Goal: Communication & Community: Answer question/provide support

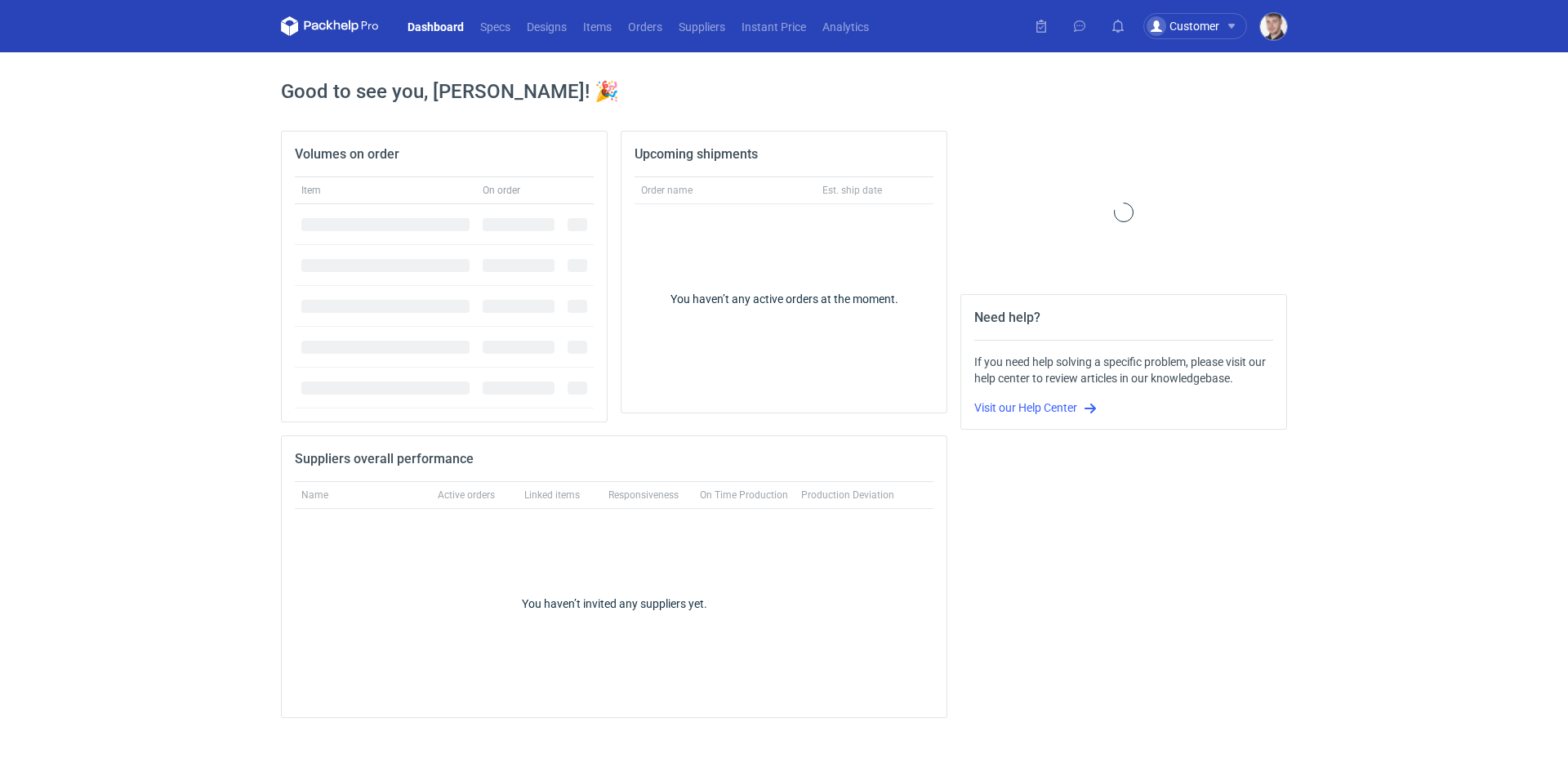
click at [628, 36] on nav "Dashboard Specs Designs Items Orders Suppliers Instant Price Analytics" at bounding box center [579, 26] width 596 height 52
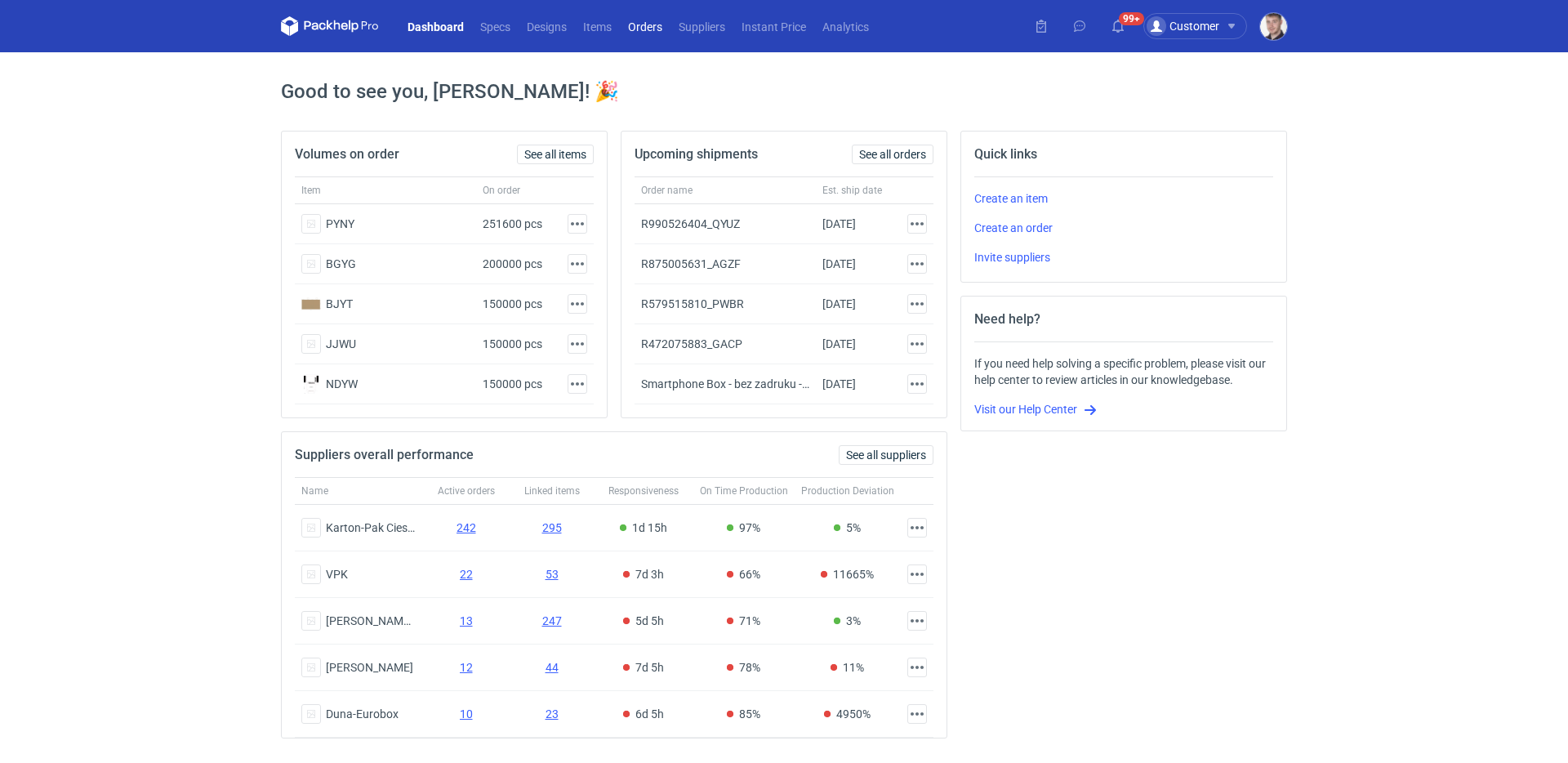
click at [633, 34] on link "Orders" at bounding box center [645, 26] width 51 height 19
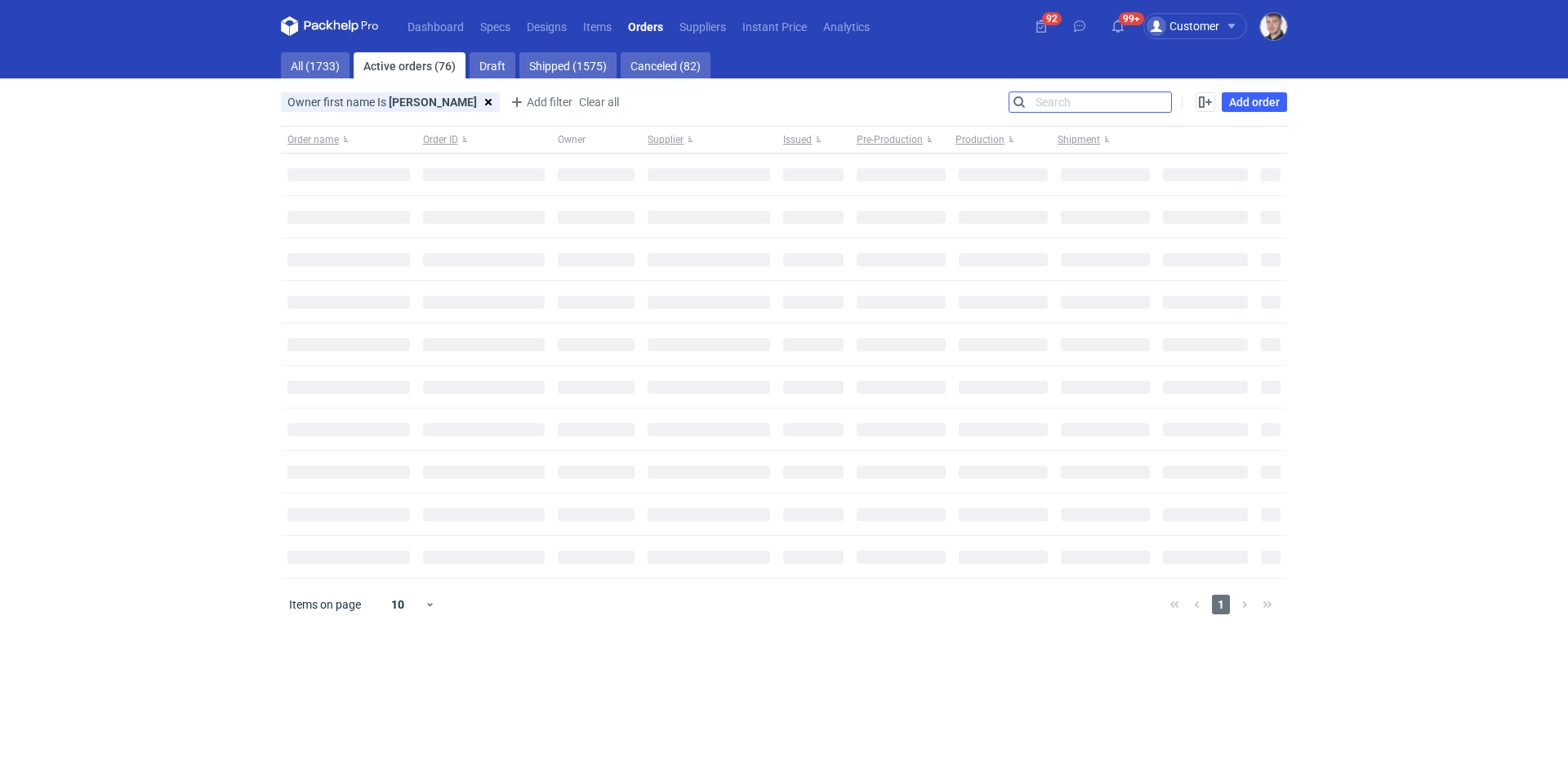
click at [1153, 104] on input "Search" at bounding box center [1090, 102] width 162 height 19
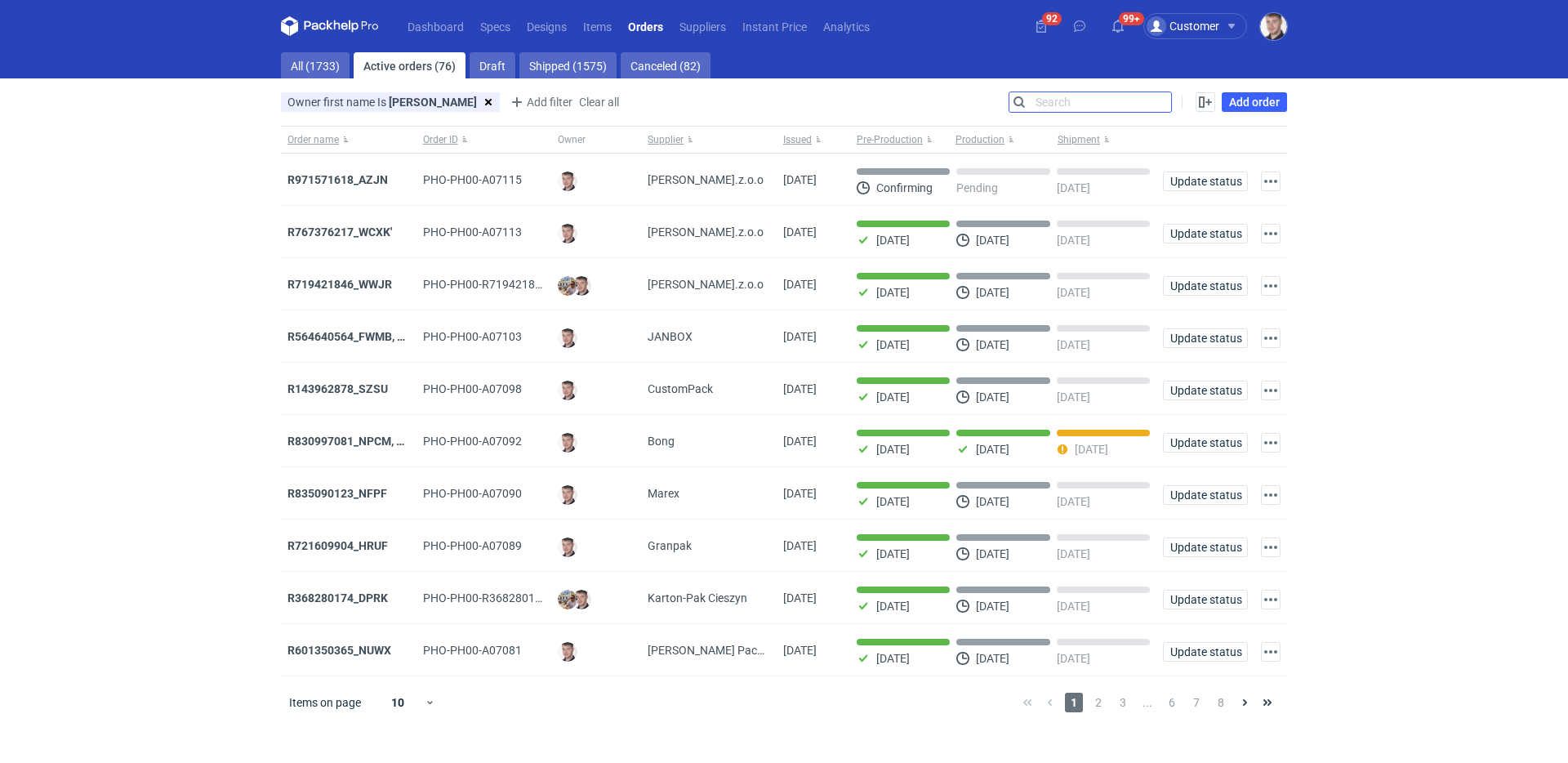
paste input "R767376217"
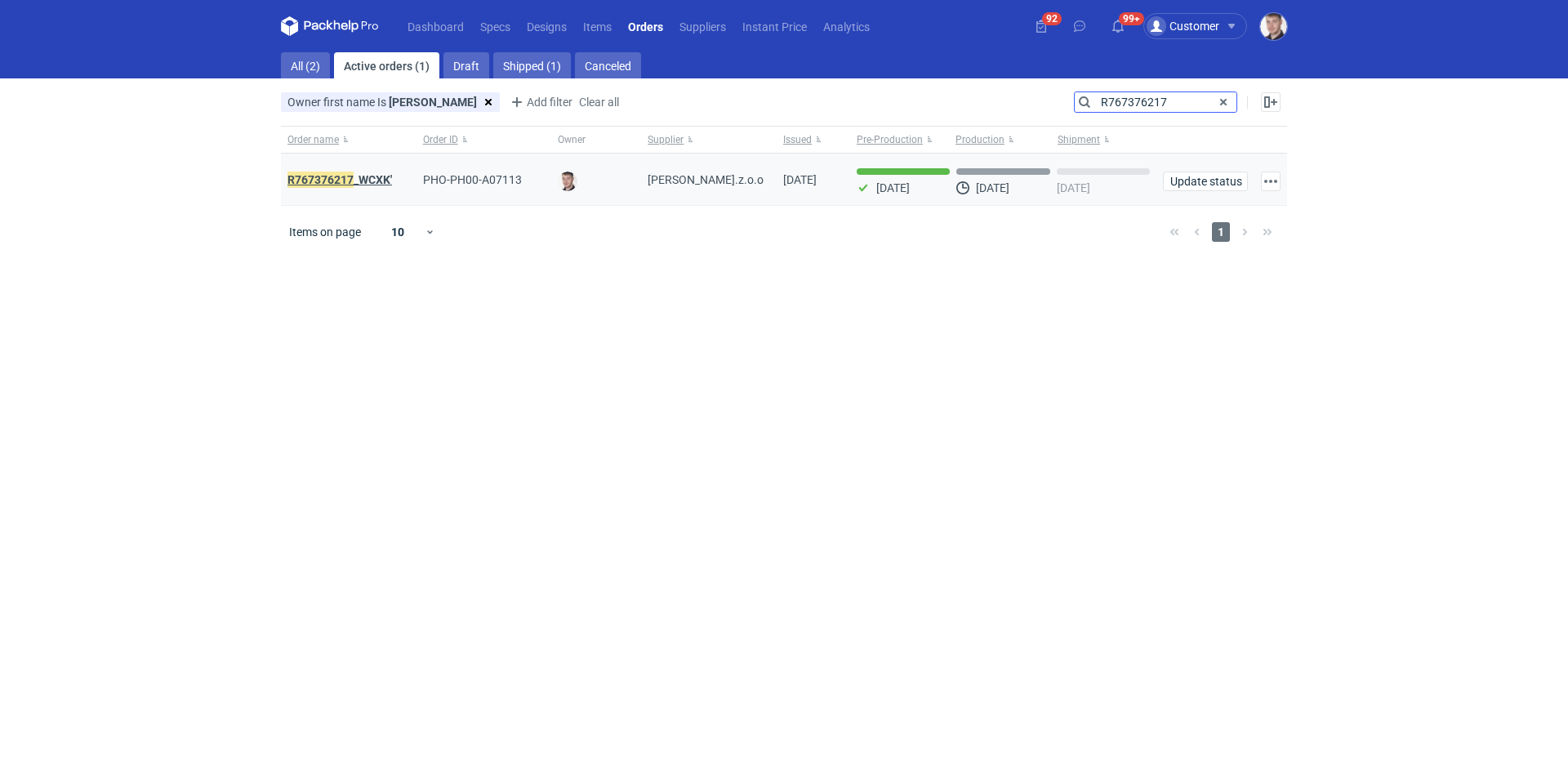
type input "R767376217"
click at [358, 174] on strong "R767376217 _WCXK'" at bounding box center [340, 179] width 105 height 18
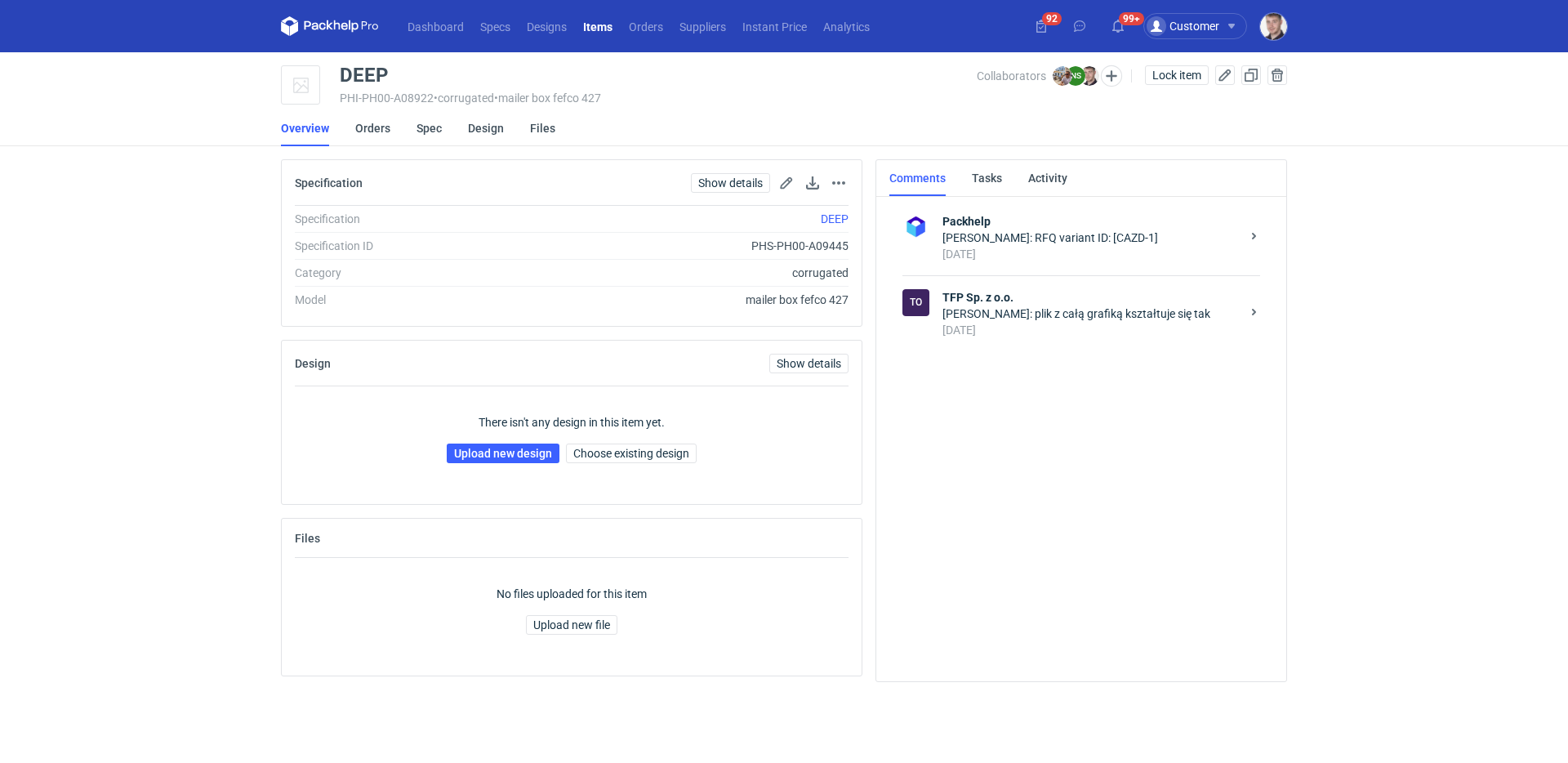
click at [1111, 310] on div "[PERSON_NAME]: plik z całą grafiką kształtuje się tak" at bounding box center [1091, 313] width 298 height 17
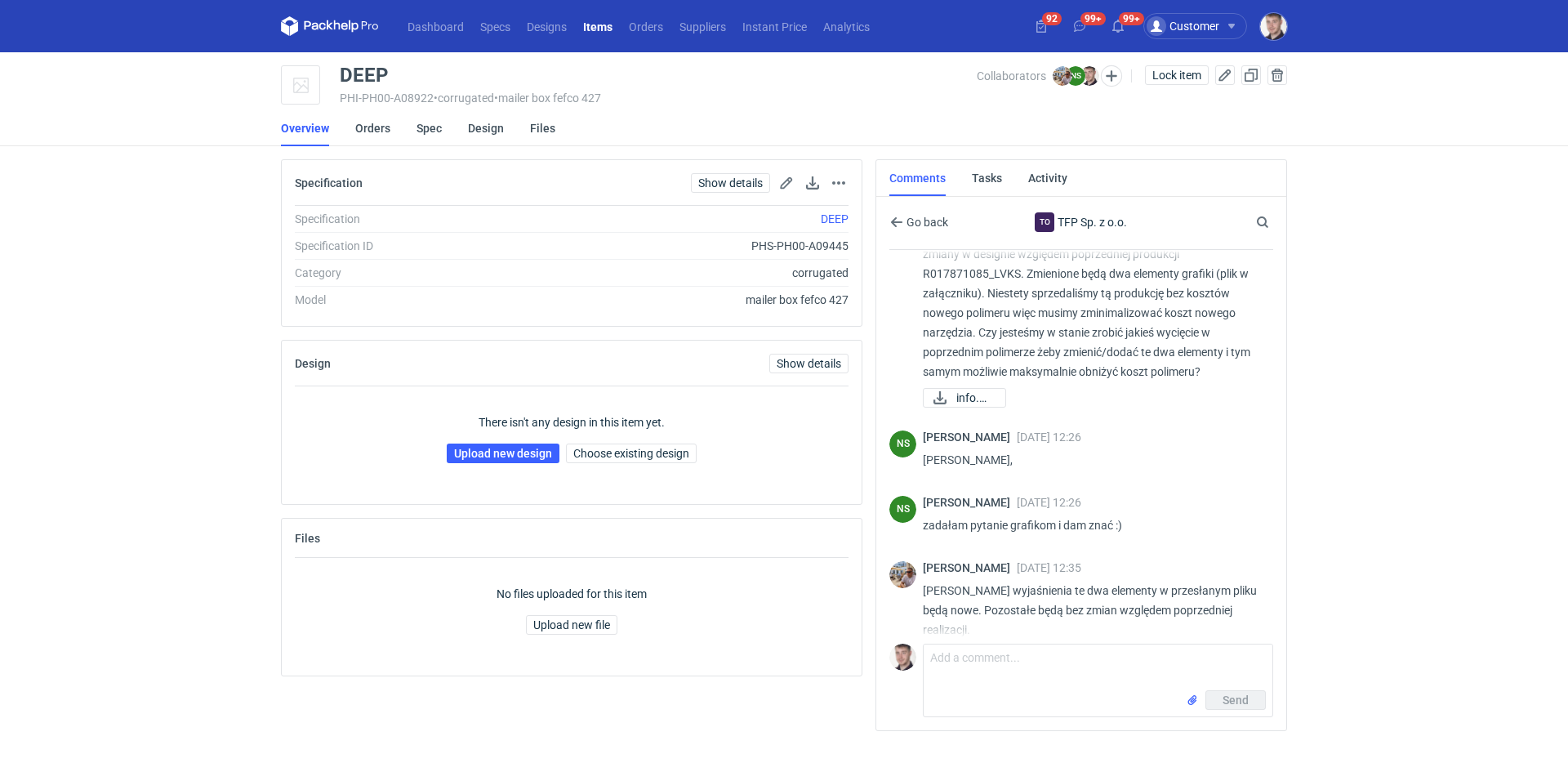
scroll to position [191, 0]
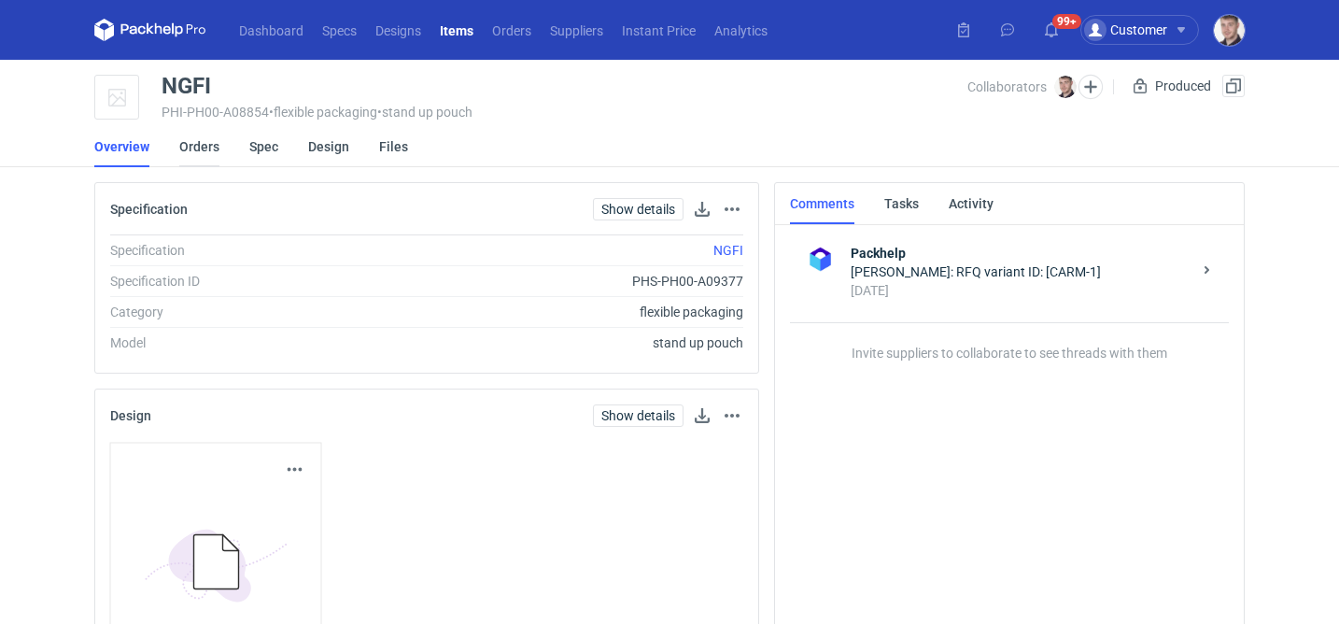
click at [214, 147] on link "Orders" at bounding box center [199, 146] width 40 height 41
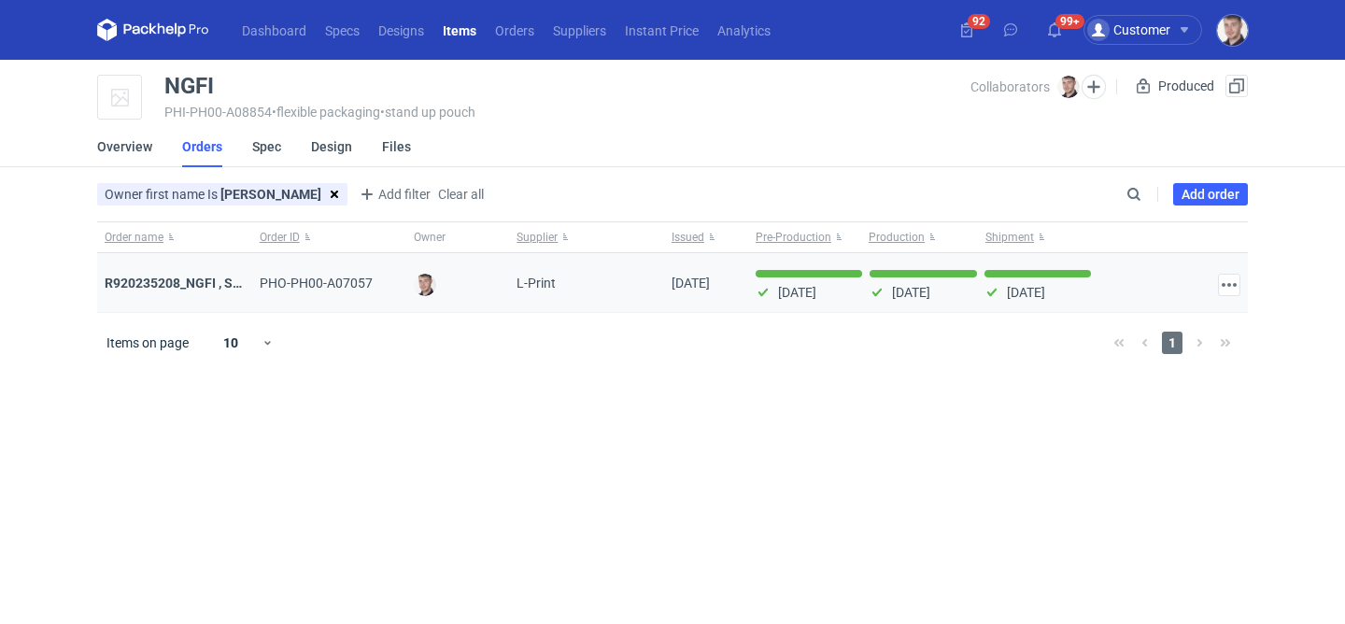
click at [209, 271] on div "R920235208_NGFI , SBAK" at bounding box center [174, 283] width 155 height 60
click at [209, 278] on strong "R920235208_NGFI , SBAK" at bounding box center [181, 282] width 153 height 15
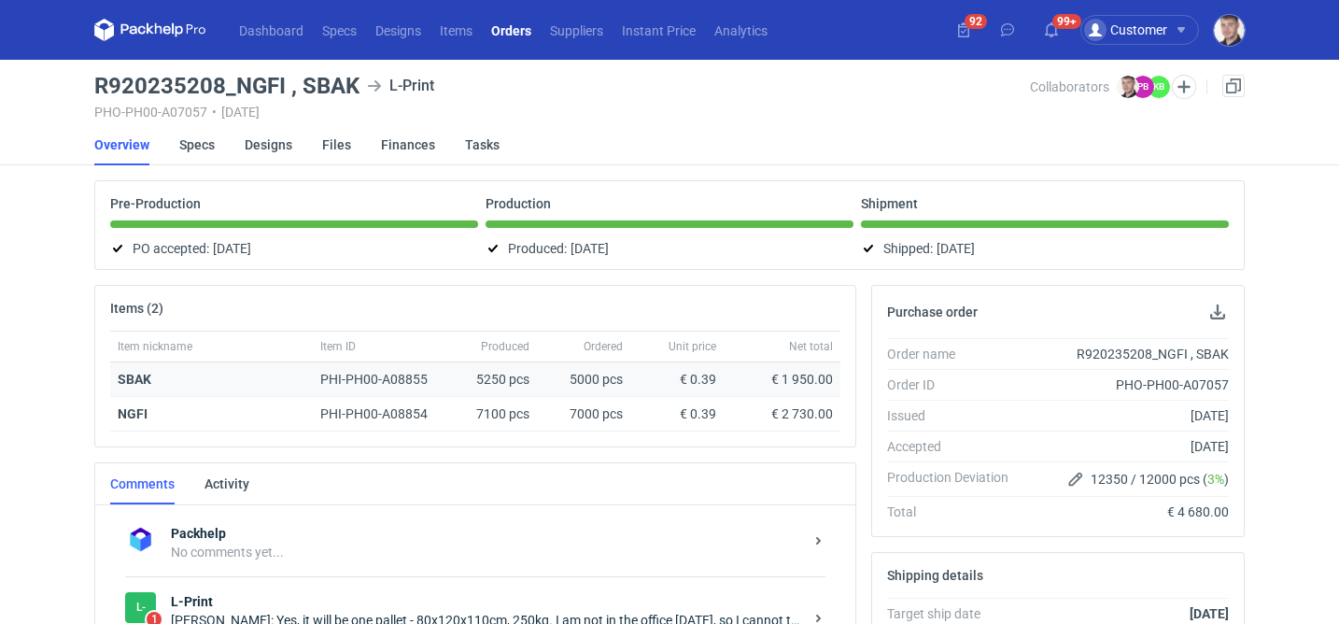
scroll to position [376, 0]
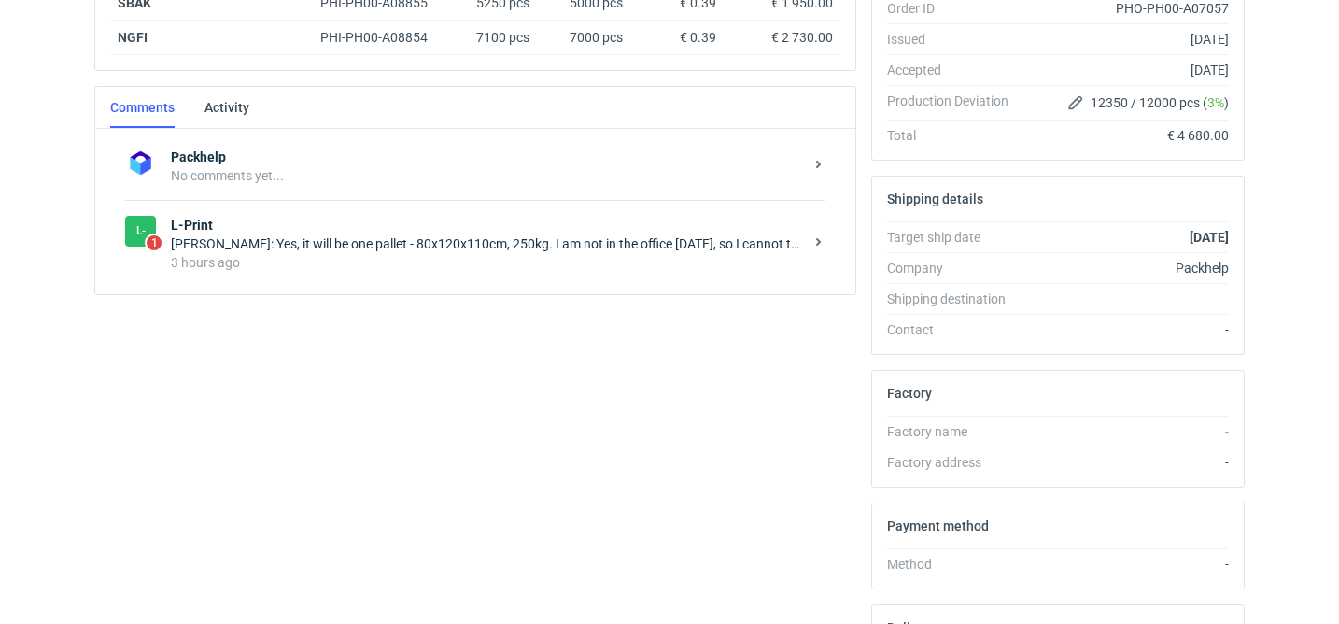
click at [528, 219] on strong "L-Print" at bounding box center [487, 225] width 632 height 19
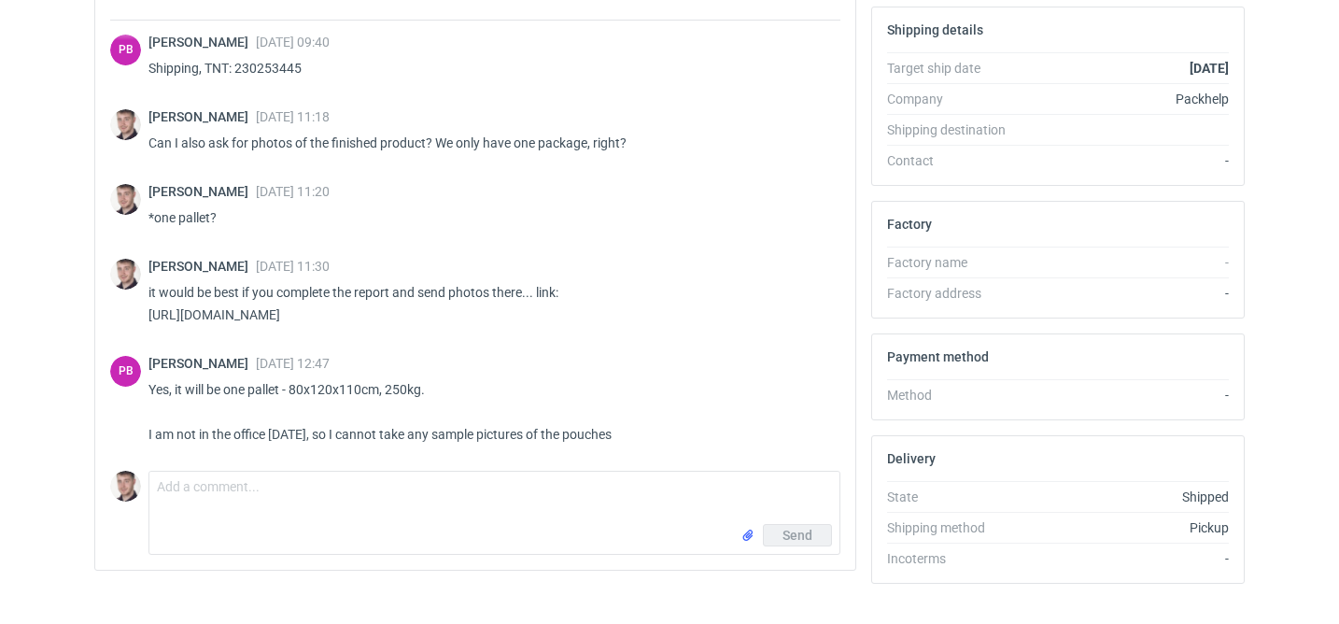
scroll to position [573, 0]
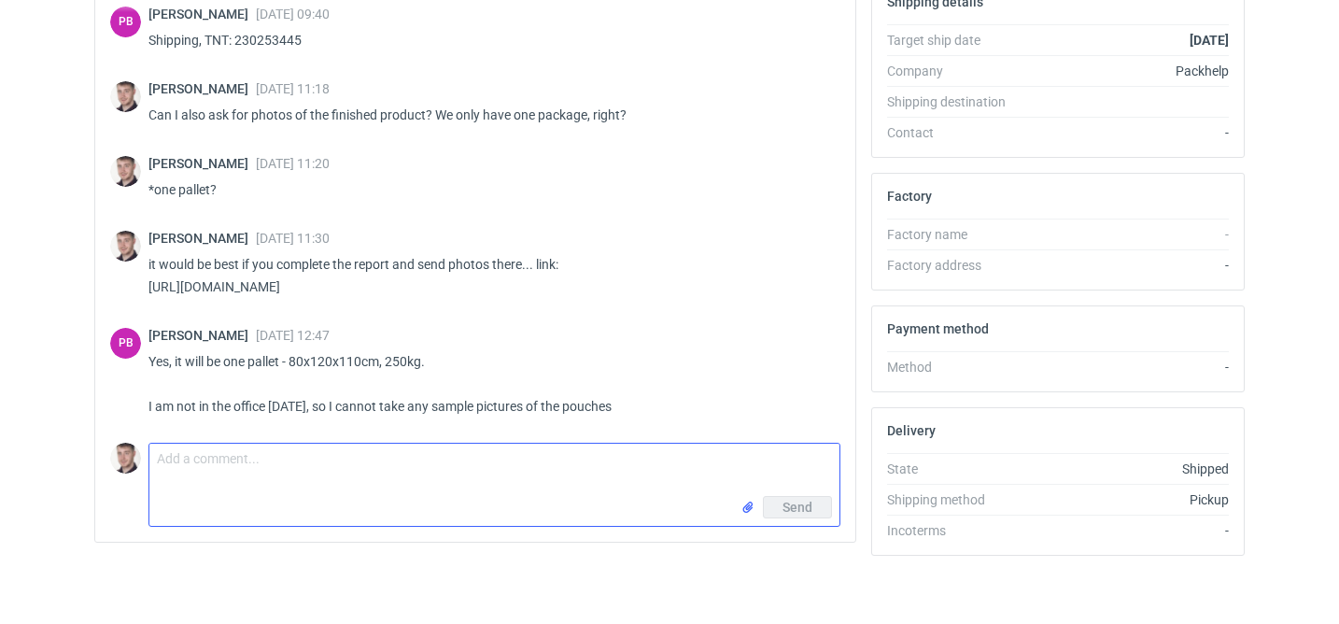
click at [255, 473] on textarea "Comment message" at bounding box center [494, 470] width 690 height 52
paste textarea "then please send it when you have a free moment in the office, thanks"
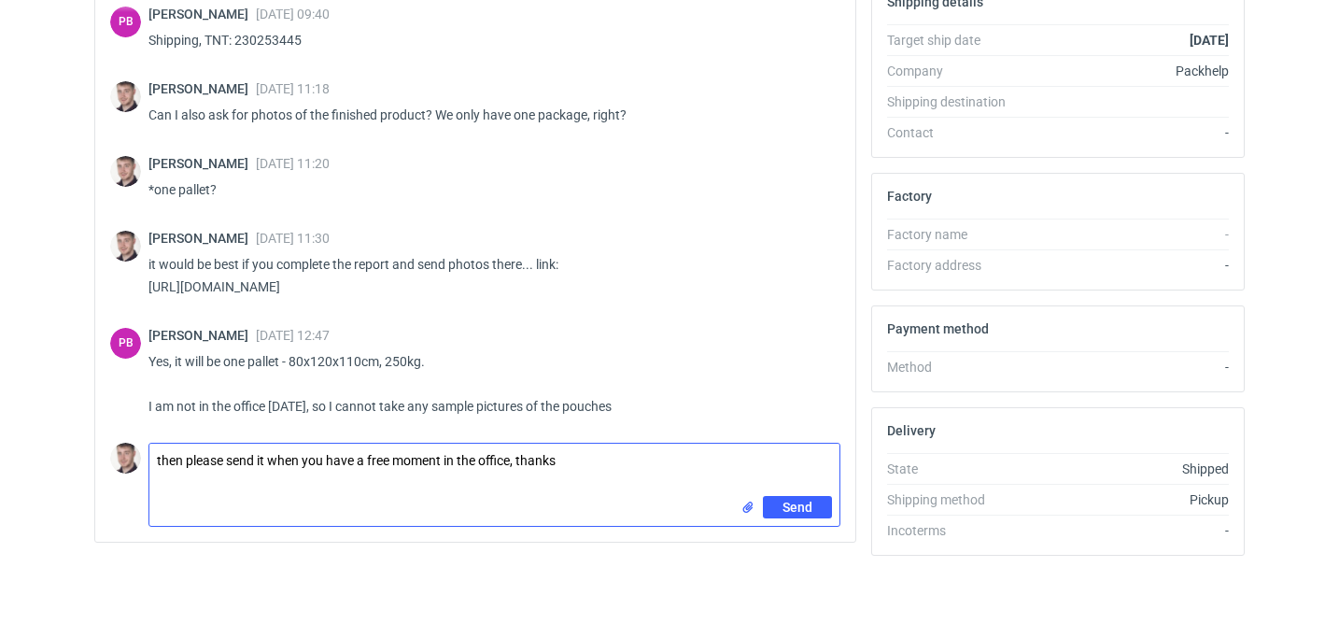
type textarea "then please send it when you have a free moment in the office, thanks"
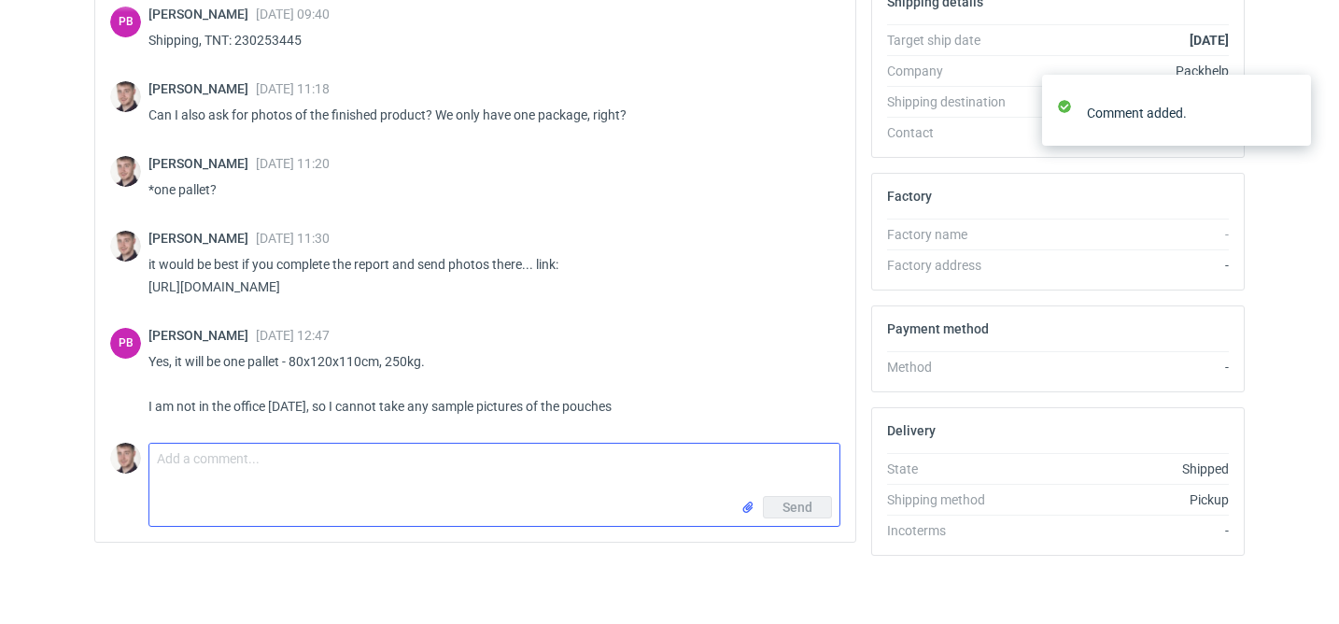
scroll to position [536, 0]
